Goal: Information Seeking & Learning: Check status

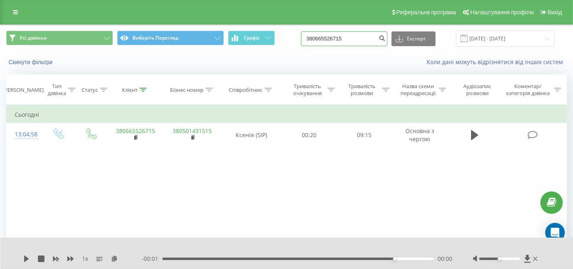
click at [366, 38] on input "380665526715" at bounding box center [344, 38] width 86 height 15
paste input "442270723"
type input "380442270723"
click at [385, 36] on icon "submit" at bounding box center [381, 37] width 7 height 5
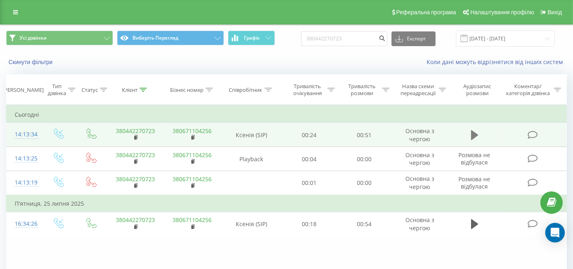
click at [470, 130] on button at bounding box center [475, 135] width 12 height 12
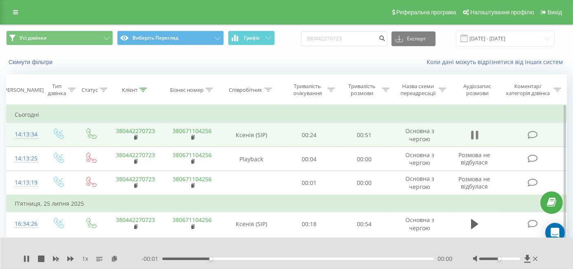
click at [474, 135] on icon at bounding box center [474, 134] width 7 height 11
click at [178, 257] on div "00:02" at bounding box center [298, 258] width 272 height 2
click at [20, 256] on div "1 x - 00:01 00:02 00:00" at bounding box center [286, 252] width 573 height 31
click at [26, 255] on icon at bounding box center [26, 258] width 5 height 7
click at [26, 255] on icon at bounding box center [26, 258] width 7 height 7
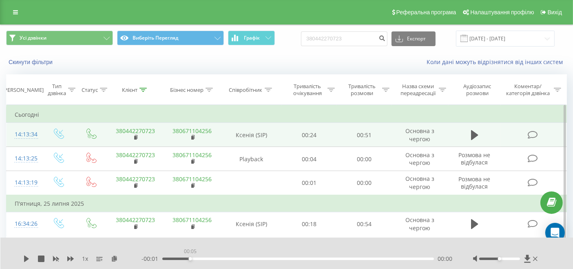
click at [191, 257] on div "00:05" at bounding box center [298, 258] width 272 height 2
click at [22, 253] on div "1 x - 00:01 00:05 00:00" at bounding box center [286, 252] width 573 height 31
click at [23, 256] on icon at bounding box center [26, 258] width 7 height 7
click at [24, 257] on icon at bounding box center [25, 258] width 2 height 7
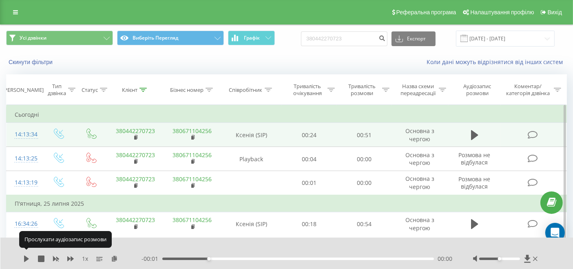
click at [24, 257] on icon at bounding box center [26, 258] width 5 height 7
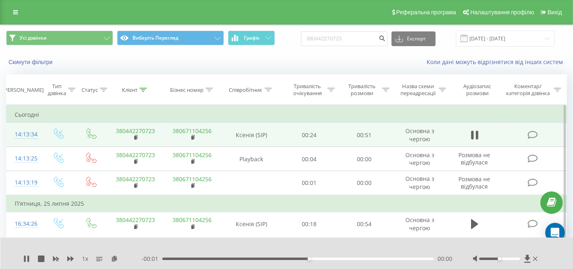
click at [173, 257] on div "00:27" at bounding box center [298, 258] width 272 height 2
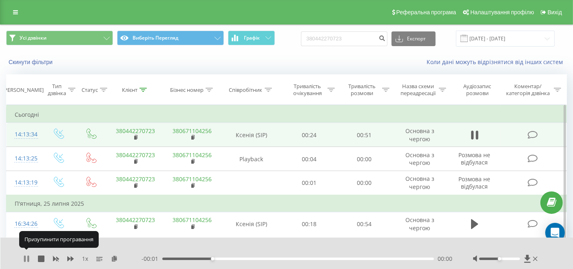
click at [26, 255] on icon at bounding box center [26, 258] width 7 height 7
click at [173, 256] on div "- 00:01 00:09 00:00" at bounding box center [297, 258] width 311 height 8
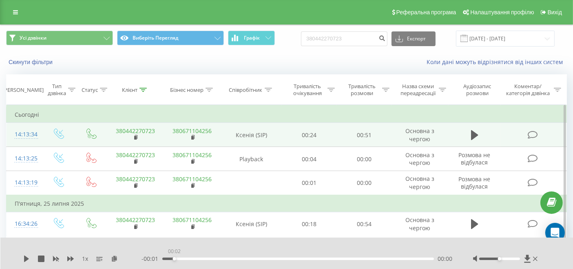
click at [175, 257] on div "00:02" at bounding box center [298, 258] width 272 height 2
click at [25, 255] on icon at bounding box center [26, 258] width 5 height 7
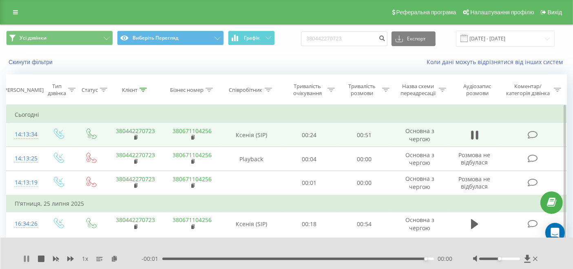
click at [24, 255] on icon at bounding box center [25, 258] width 2 height 7
